Goal: Task Accomplishment & Management: Manage account settings

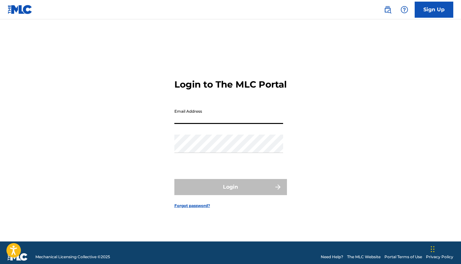
type input "[EMAIL_ADDRESS][DOMAIN_NAME]"
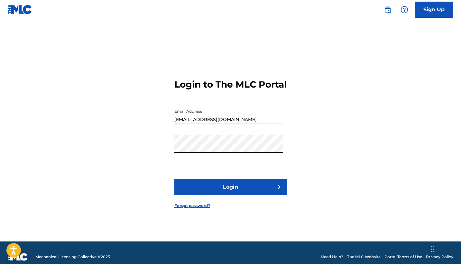
click at [213, 193] on button "Login" at bounding box center [230, 187] width 113 height 16
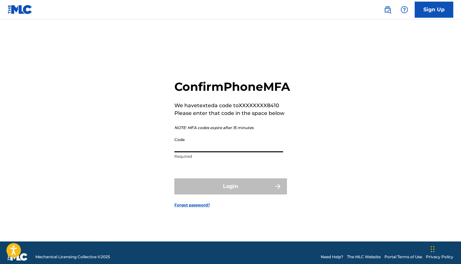
click at [195, 149] on input "Code" at bounding box center [228, 143] width 109 height 18
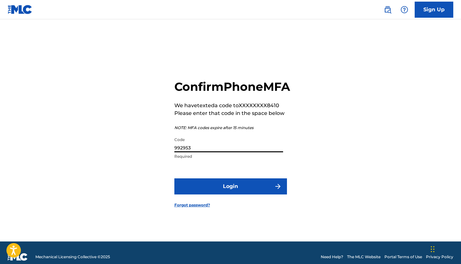
type input "992953"
click at [212, 194] on button "Login" at bounding box center [230, 186] width 113 height 16
